Goal: Navigation & Orientation: Understand site structure

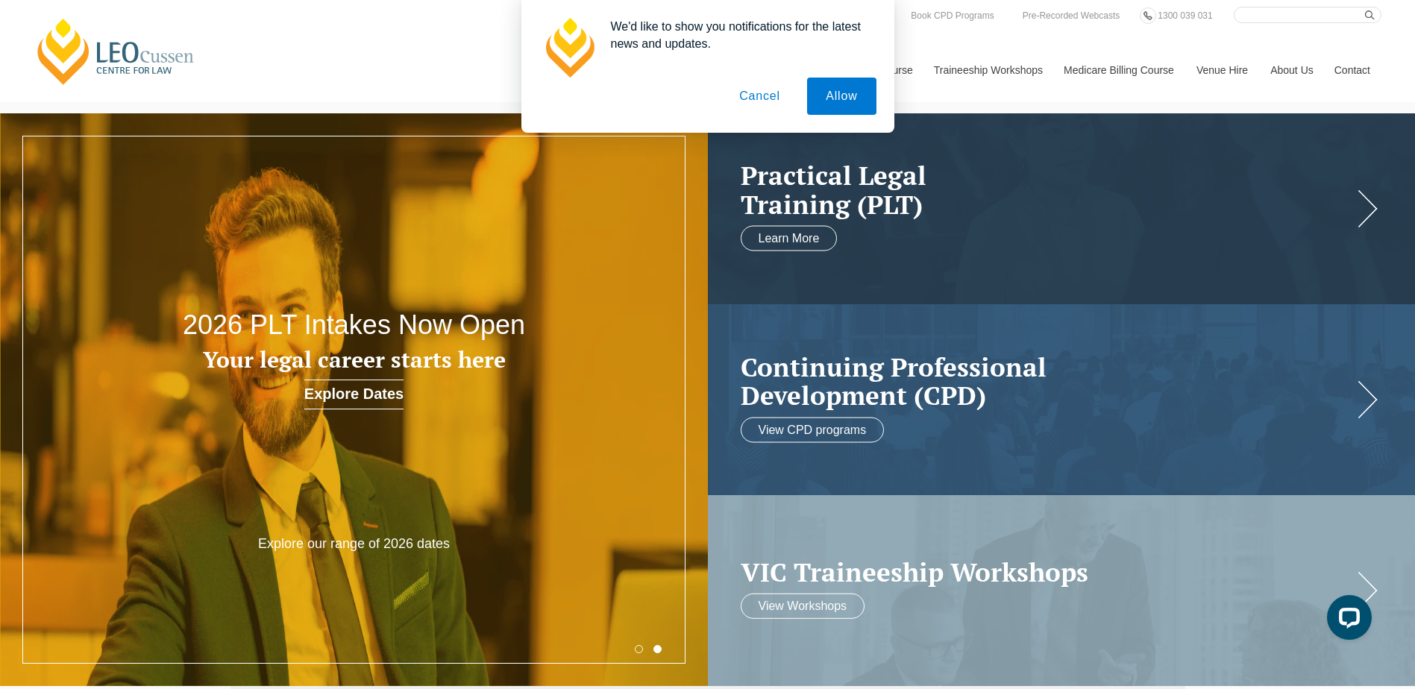
click at [760, 90] on button "Cancel" at bounding box center [760, 96] width 78 height 37
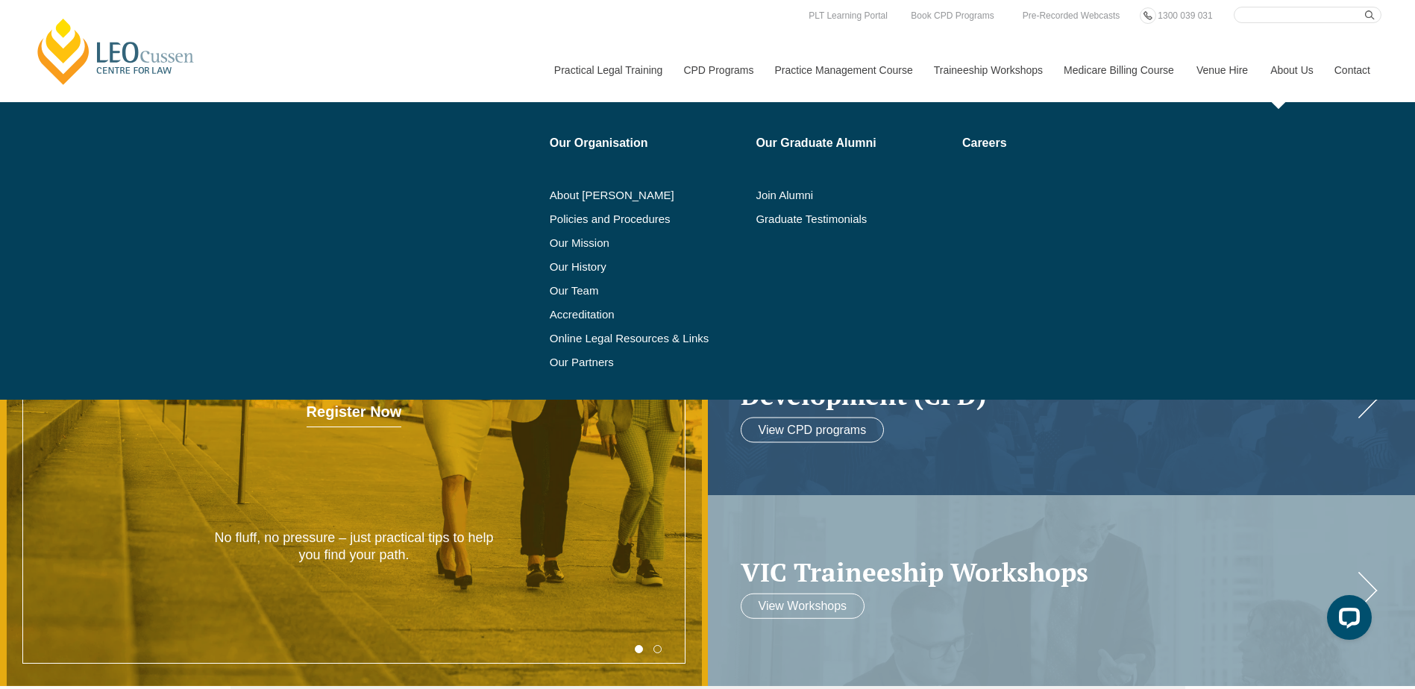
click at [1299, 70] on link "About Us" at bounding box center [1291, 70] width 64 height 64
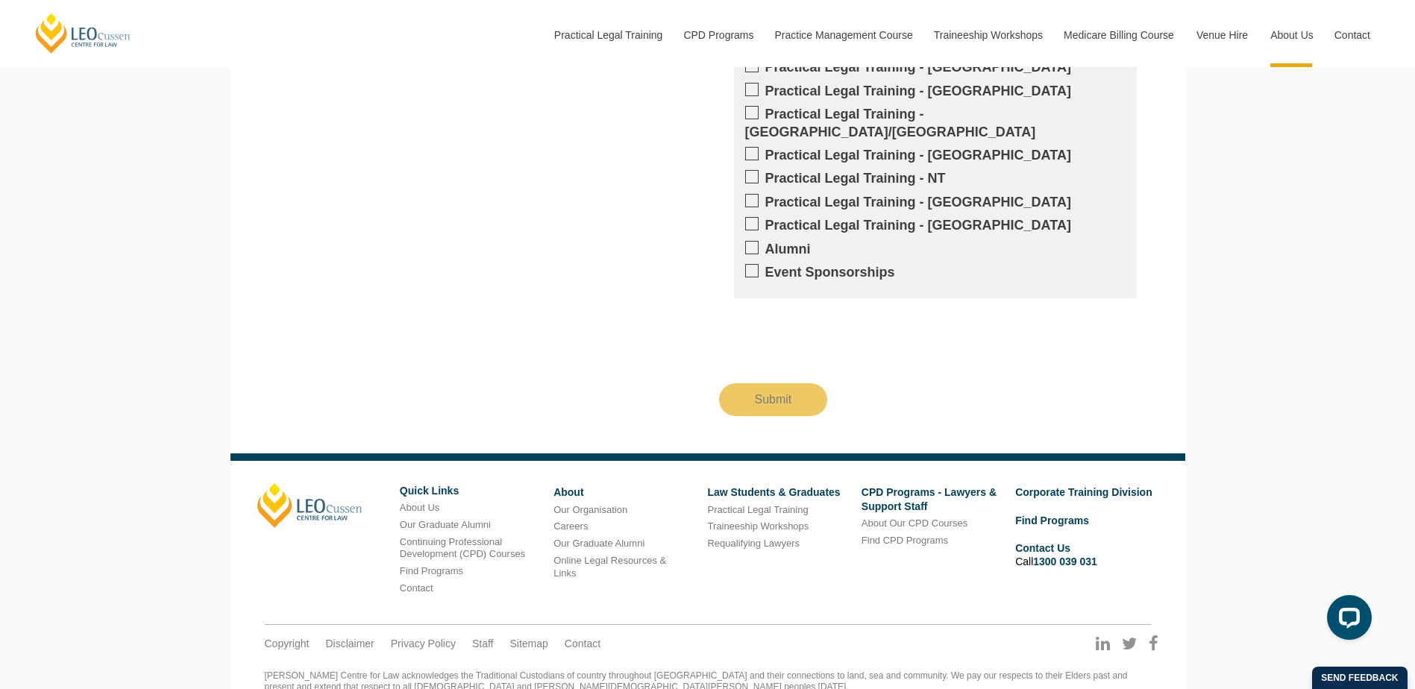
scroll to position [2187, 0]
click at [601, 504] on link "Our Organisation" at bounding box center [591, 509] width 74 height 11
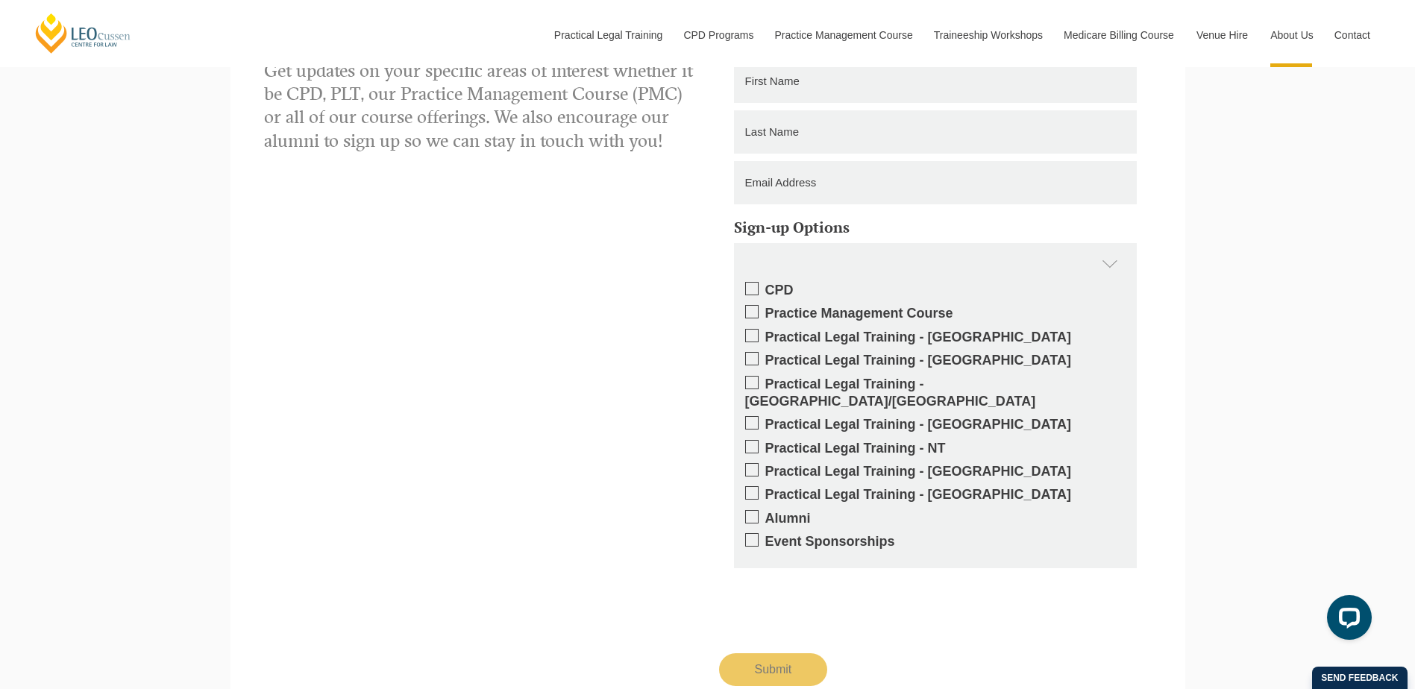
scroll to position [1157, 0]
